Goal: Navigation & Orientation: Find specific page/section

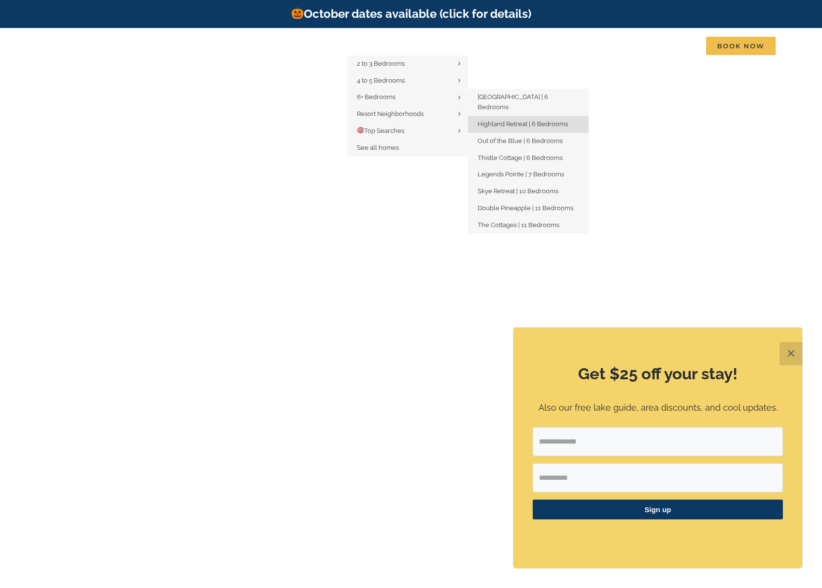
click at [515, 120] on span "Highland Retreat | 6 Bedrooms" at bounding box center [523, 123] width 90 height 7
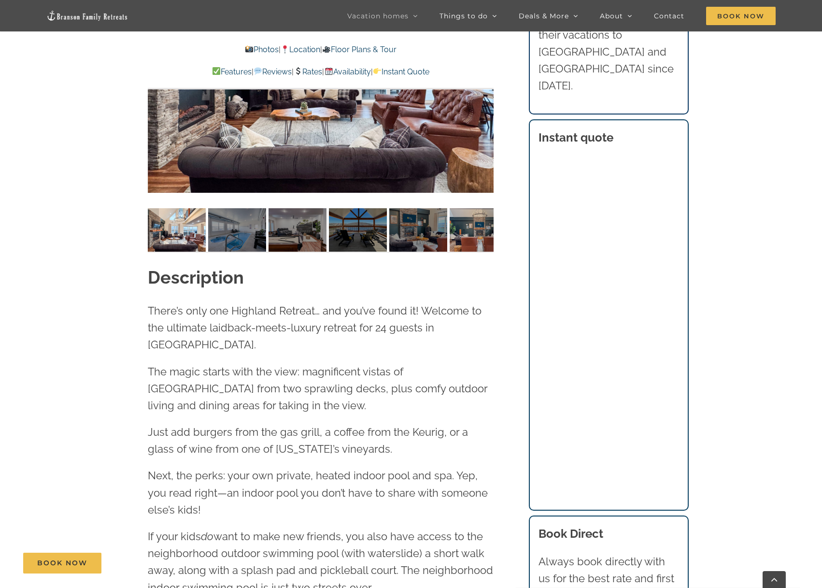
scroll to position [1063, 0]
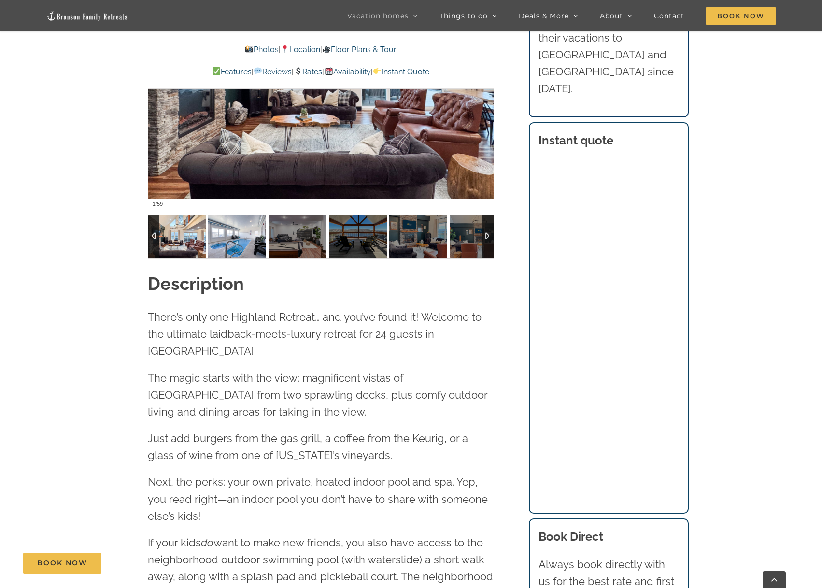
click at [247, 229] on img at bounding box center [237, 236] width 58 height 43
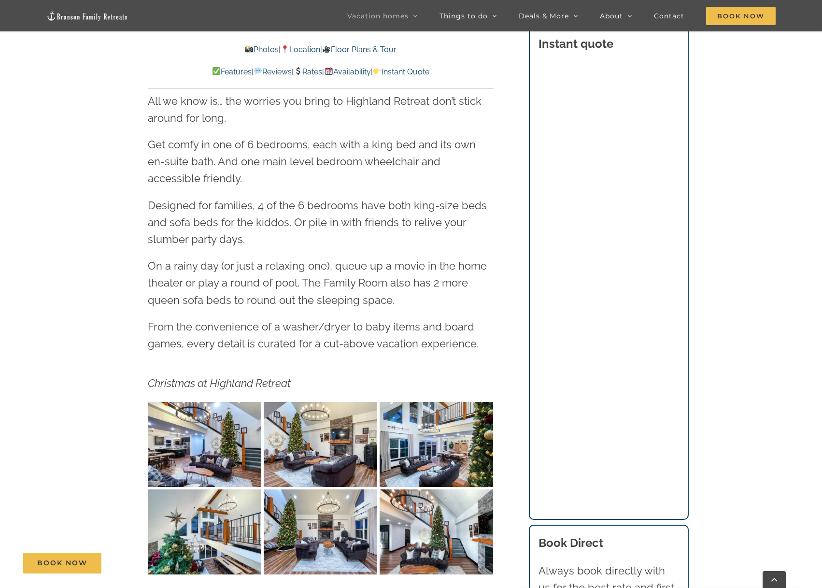
scroll to position [1691, 0]
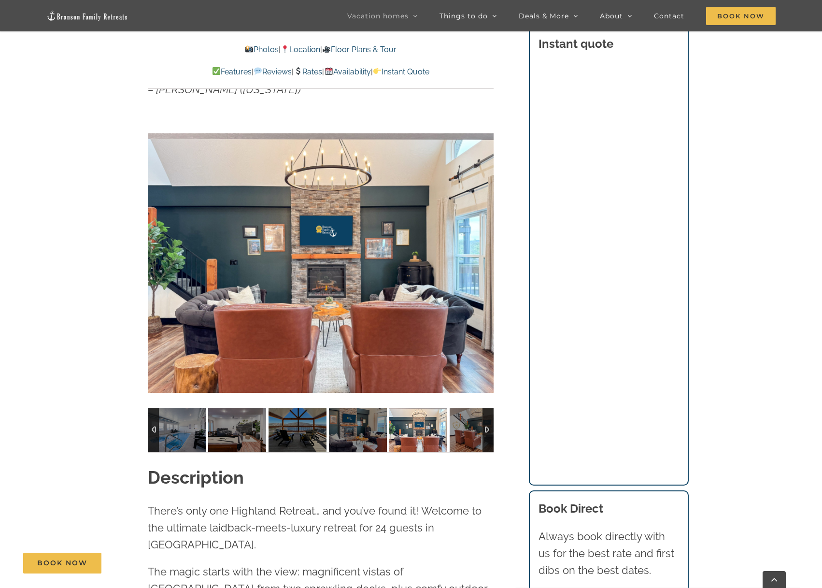
scroll to position [918, 0]
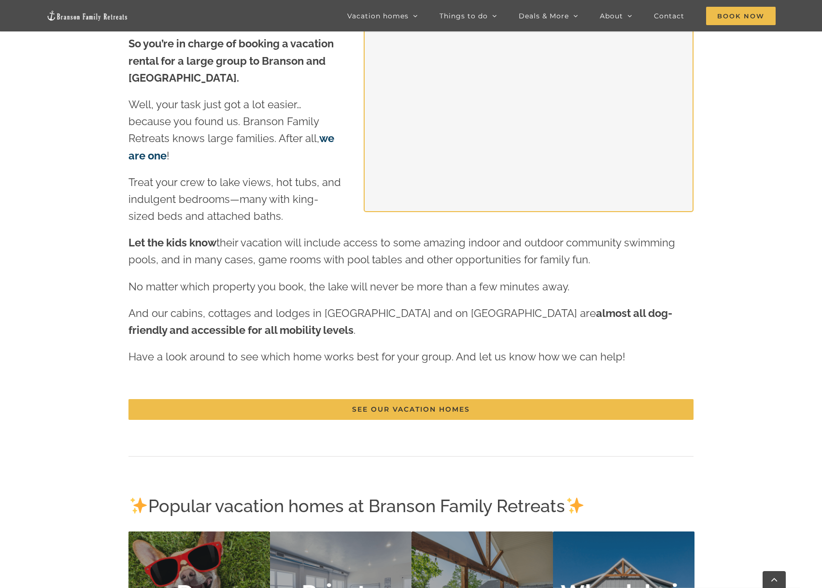
scroll to position [1305, 0]
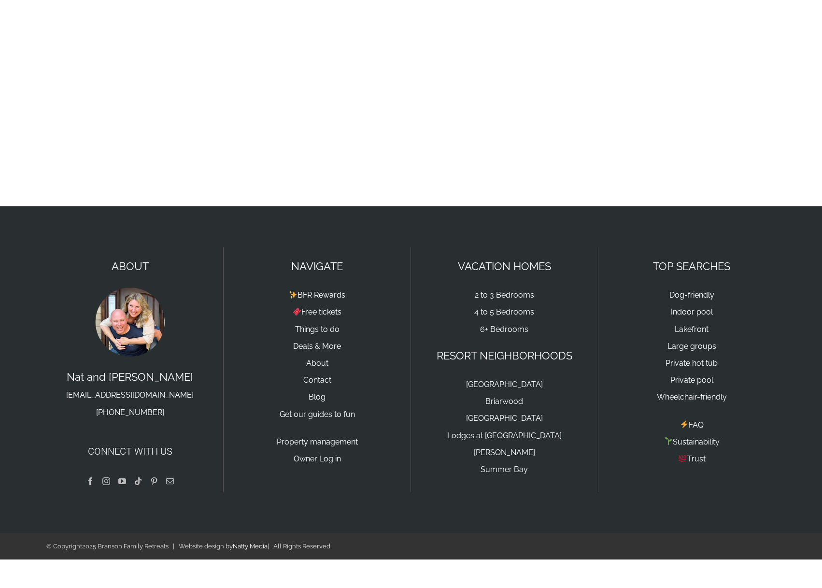
click at [146, 323] on img at bounding box center [130, 322] width 72 height 72
